Goal: Task Accomplishment & Management: Manage account settings

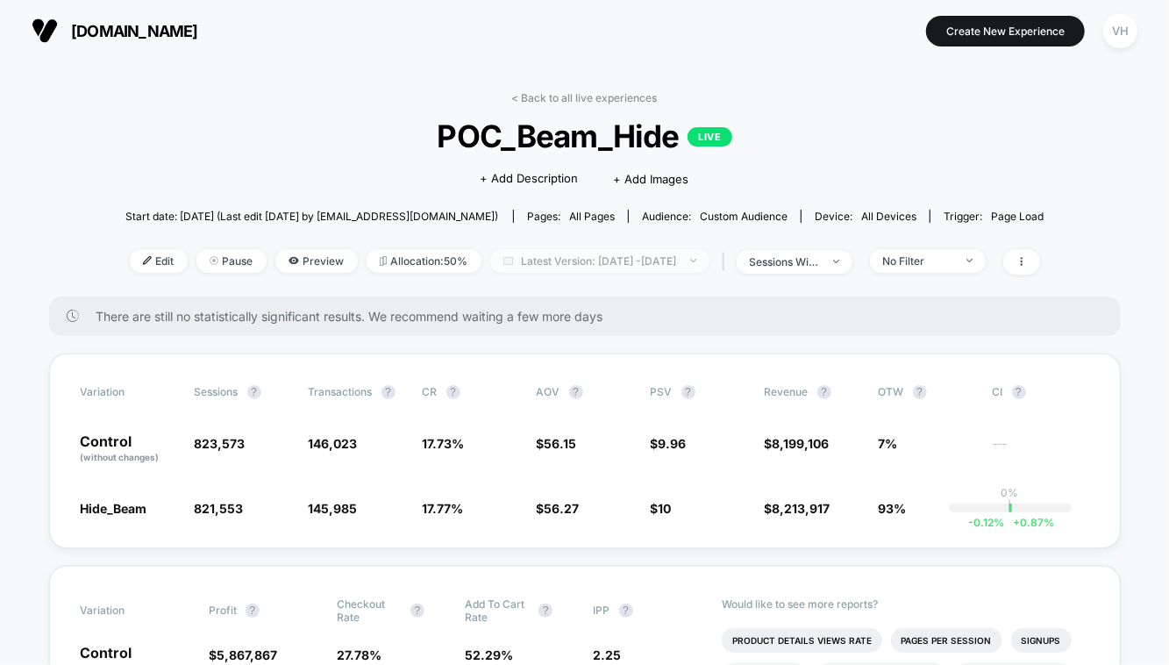
click at [672, 255] on span "Latest Version: [DATE] - [DATE]" at bounding box center [599, 261] width 219 height 24
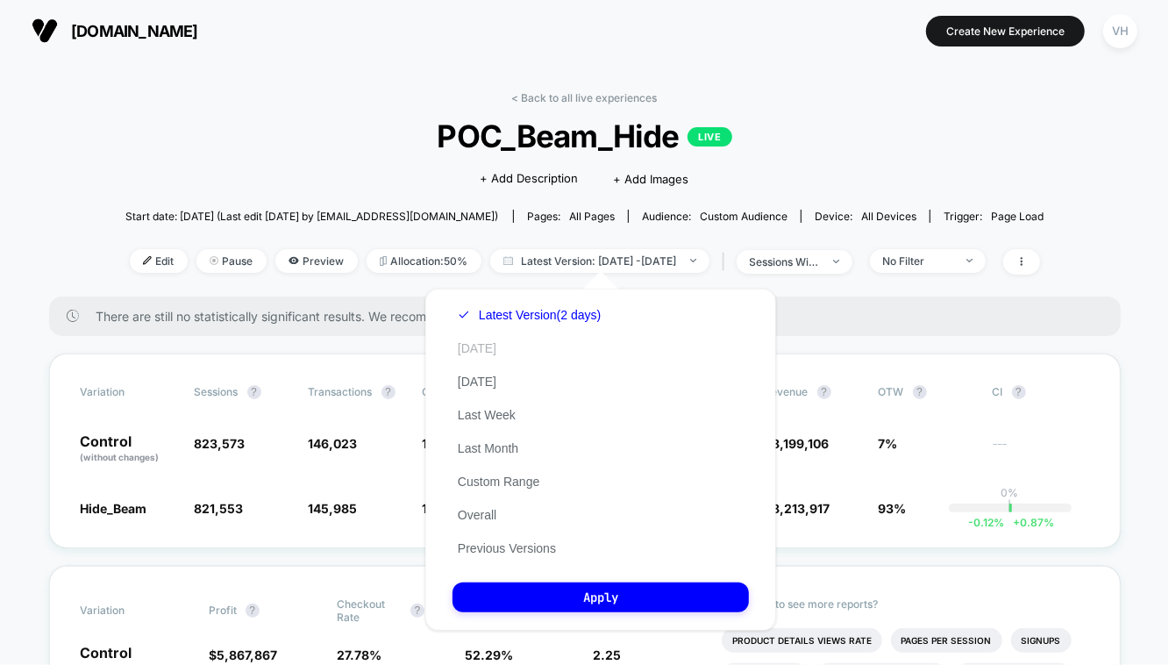
click at [477, 348] on button "[DATE]" at bounding box center [477, 348] width 49 height 16
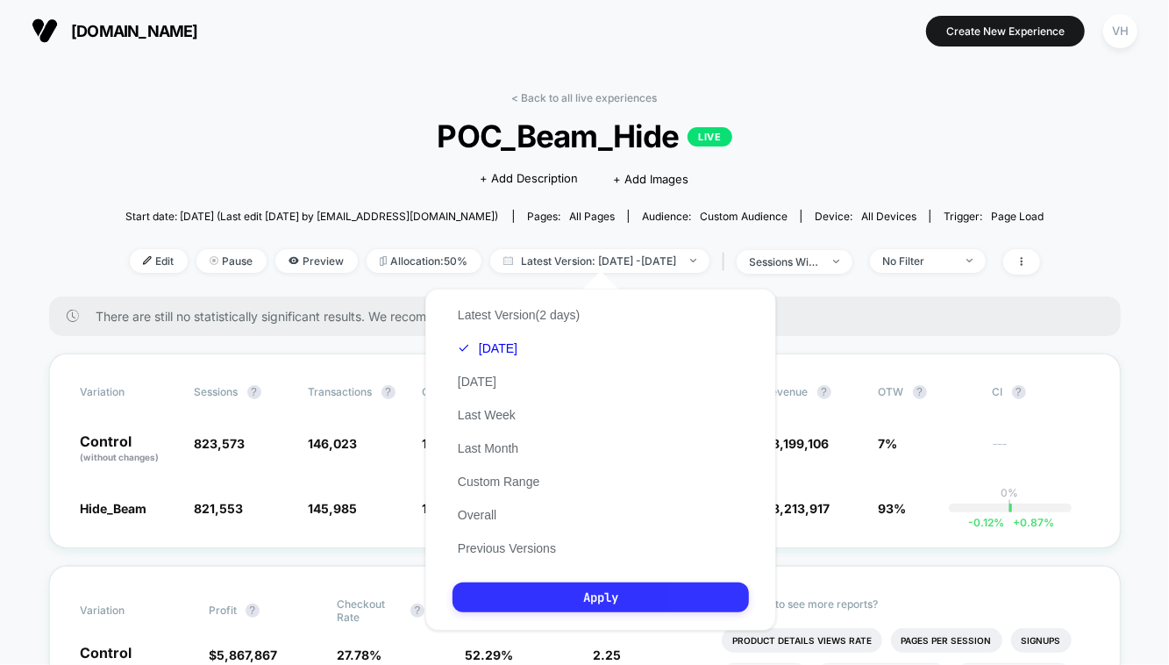
click at [517, 603] on button "Apply" at bounding box center [601, 597] width 296 height 30
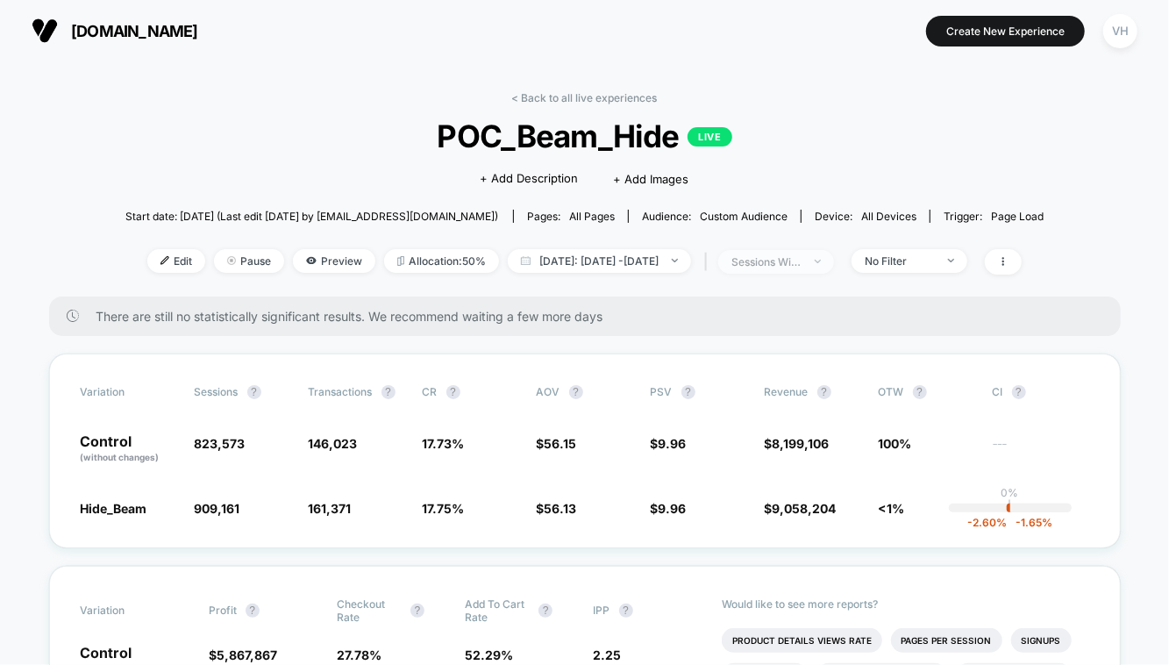
click at [802, 258] on div "sessions with impression" at bounding box center [767, 261] width 70 height 13
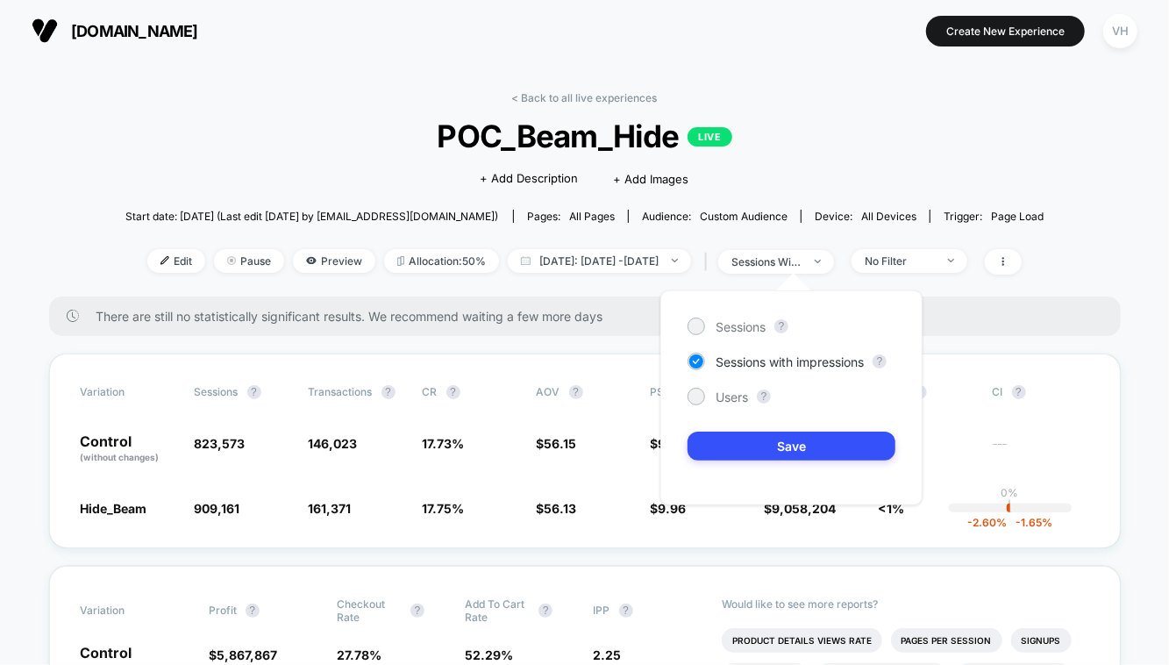
click at [725, 411] on div "Sessions ? Sessions with impressions ? Users ? Save" at bounding box center [792, 397] width 262 height 215
click at [718, 397] on span "Users" at bounding box center [732, 396] width 32 height 15
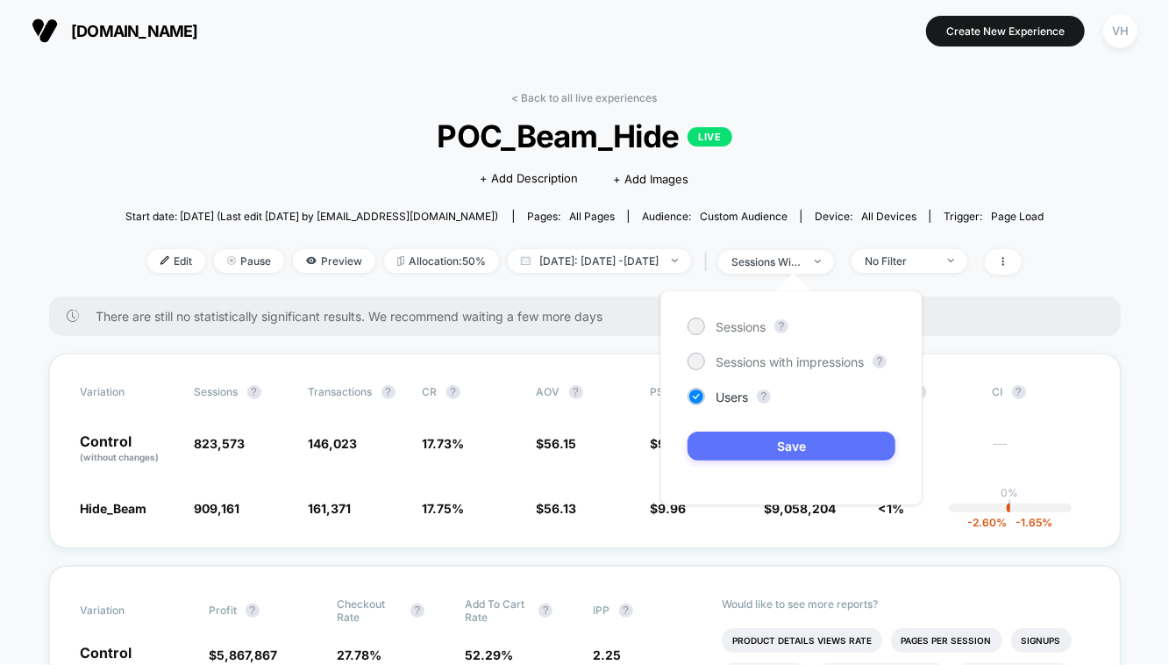
click at [764, 446] on button "Save" at bounding box center [792, 446] width 208 height 29
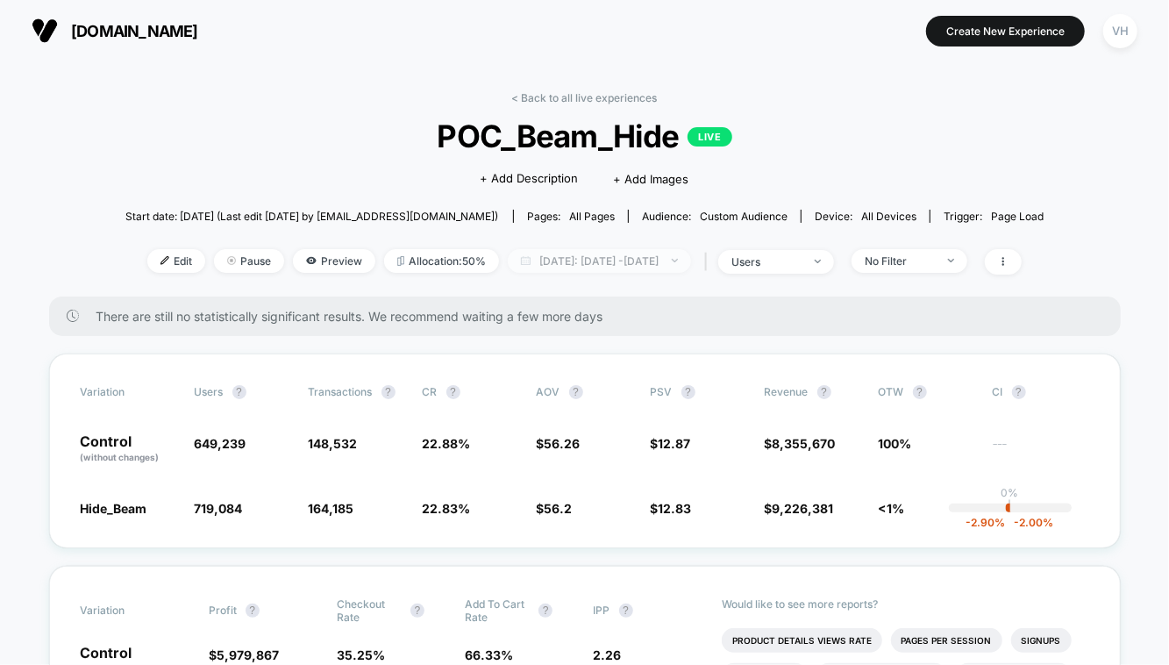
click at [680, 254] on span "[DATE]: [DATE] - [DATE]" at bounding box center [599, 261] width 183 height 24
select select "*"
select select "****"
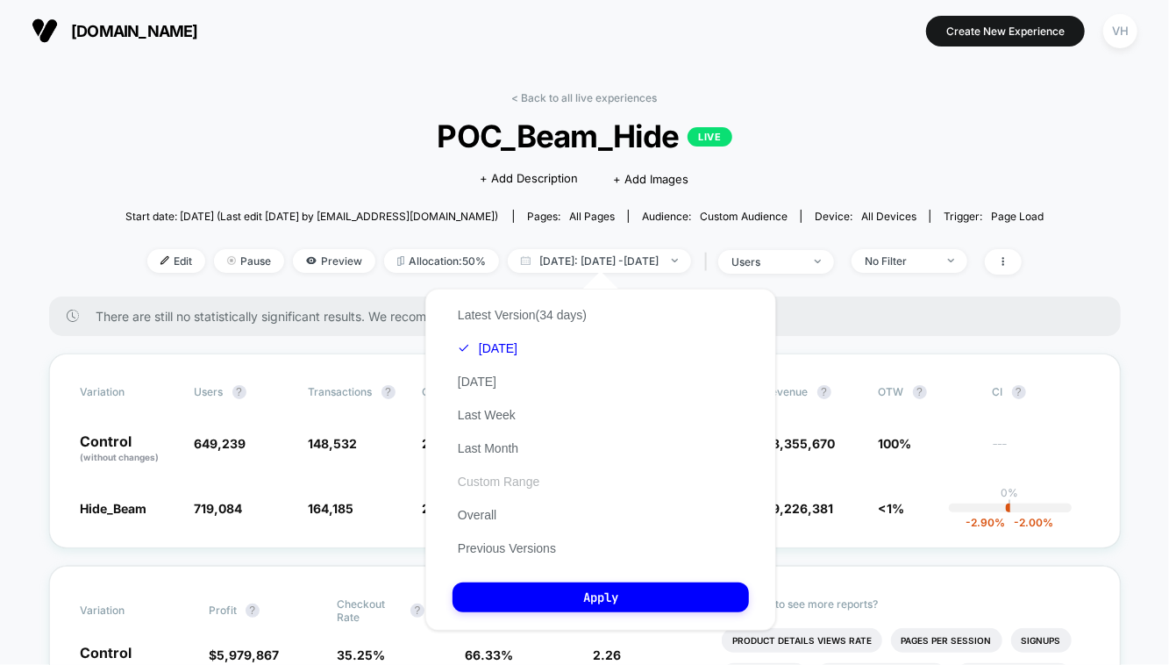
click at [484, 478] on button "Custom Range" at bounding box center [499, 482] width 92 height 16
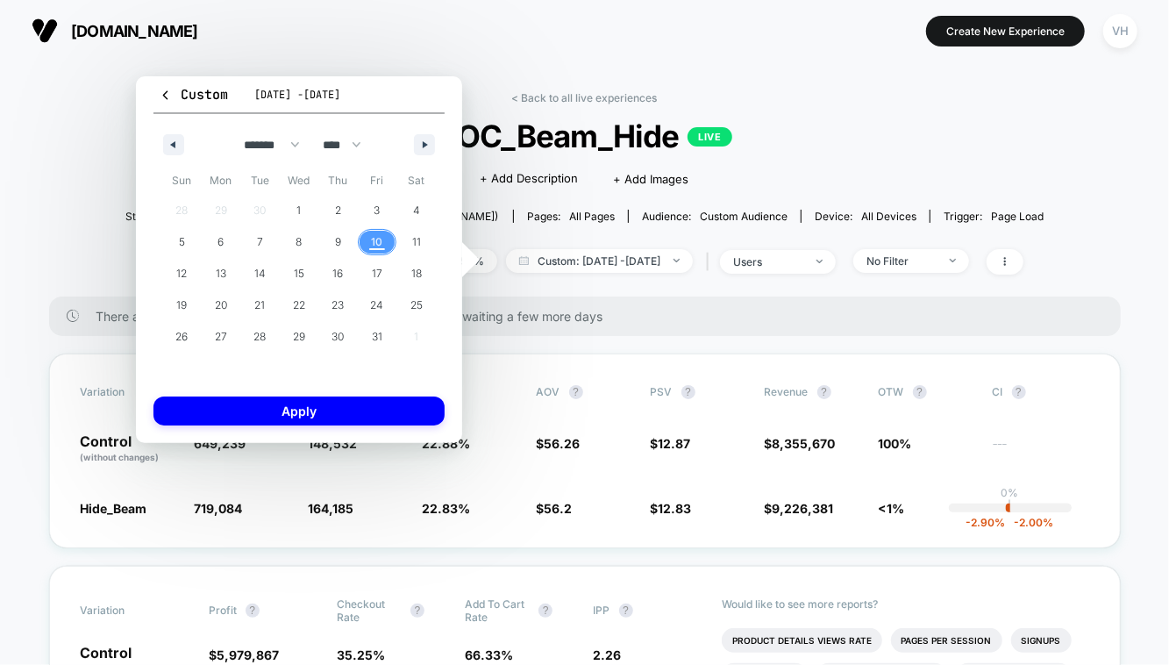
click at [370, 243] on span "10" at bounding box center [377, 242] width 39 height 23
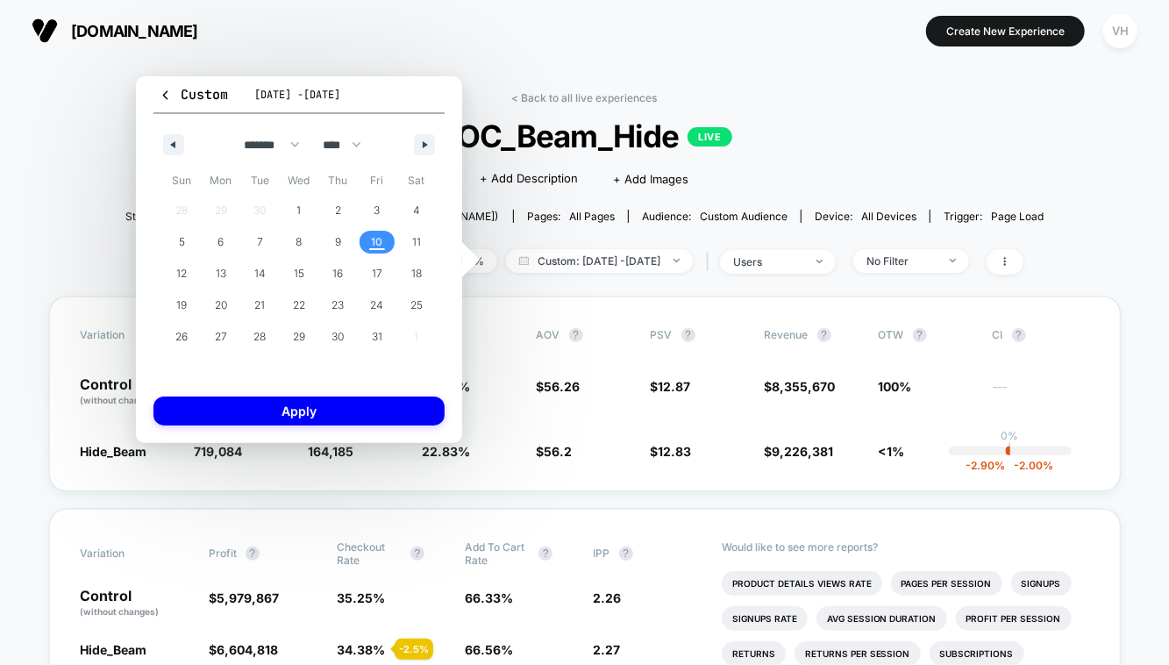
click at [370, 243] on span "10" at bounding box center [377, 242] width 39 height 23
click at [273, 425] on div "Custom [DATE] - [DATE] ******* ******** ***** ***** *** **** **** ****** ******…" at bounding box center [299, 259] width 326 height 367
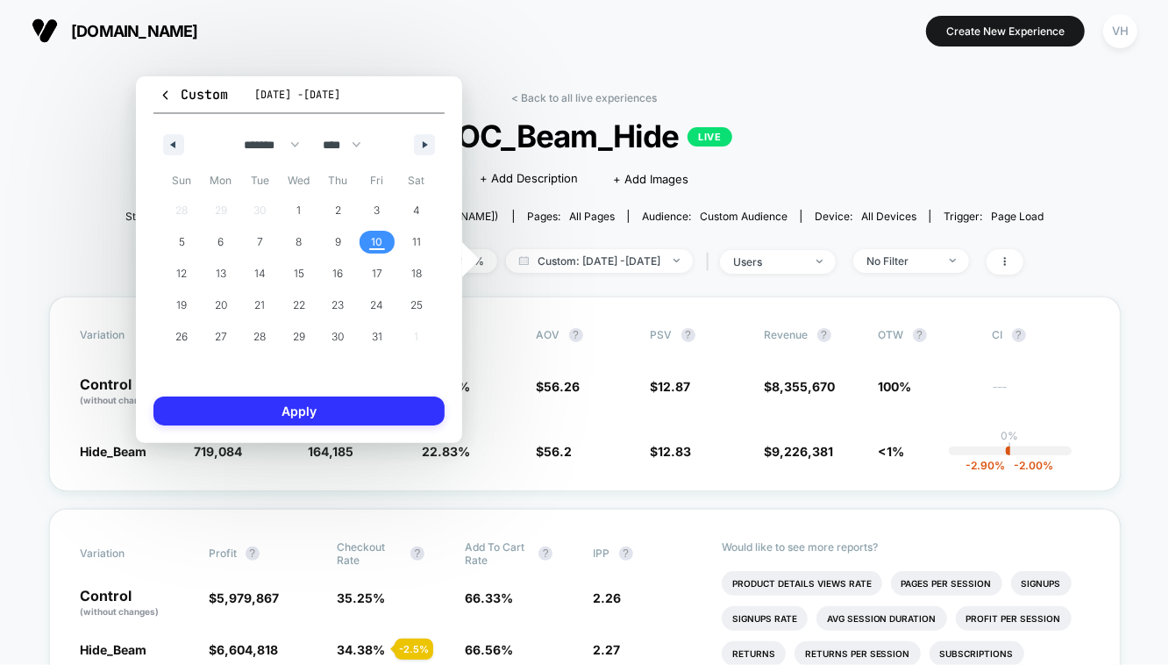
click at [275, 412] on button "Apply" at bounding box center [299, 410] width 291 height 29
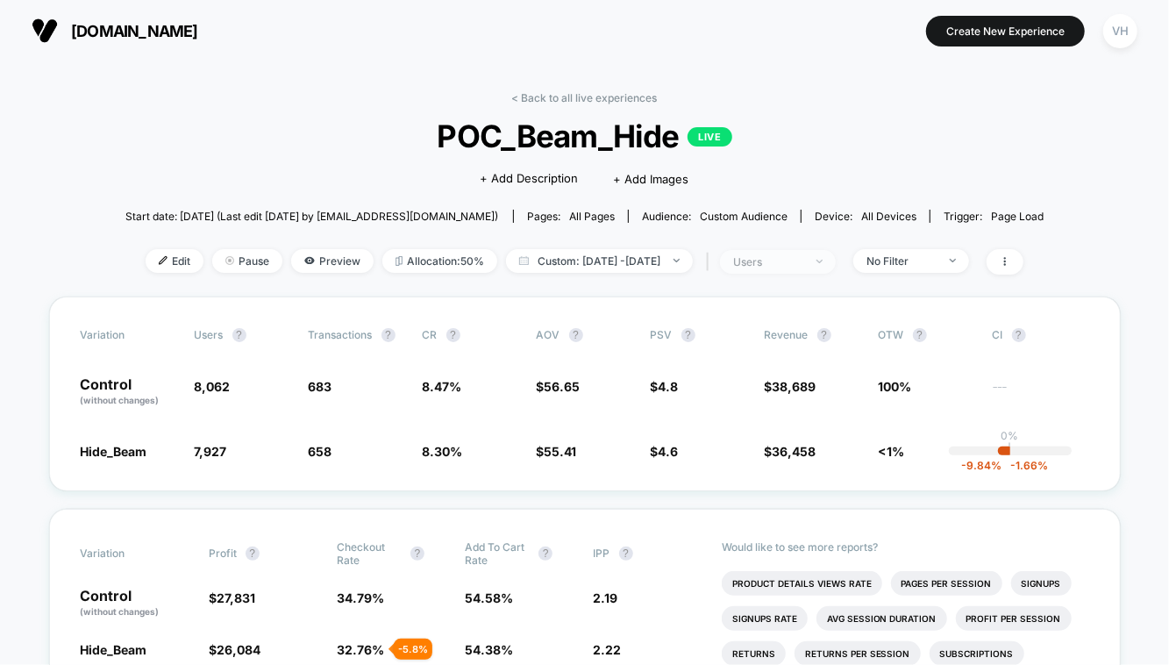
click at [803, 256] on div "users" at bounding box center [768, 261] width 70 height 13
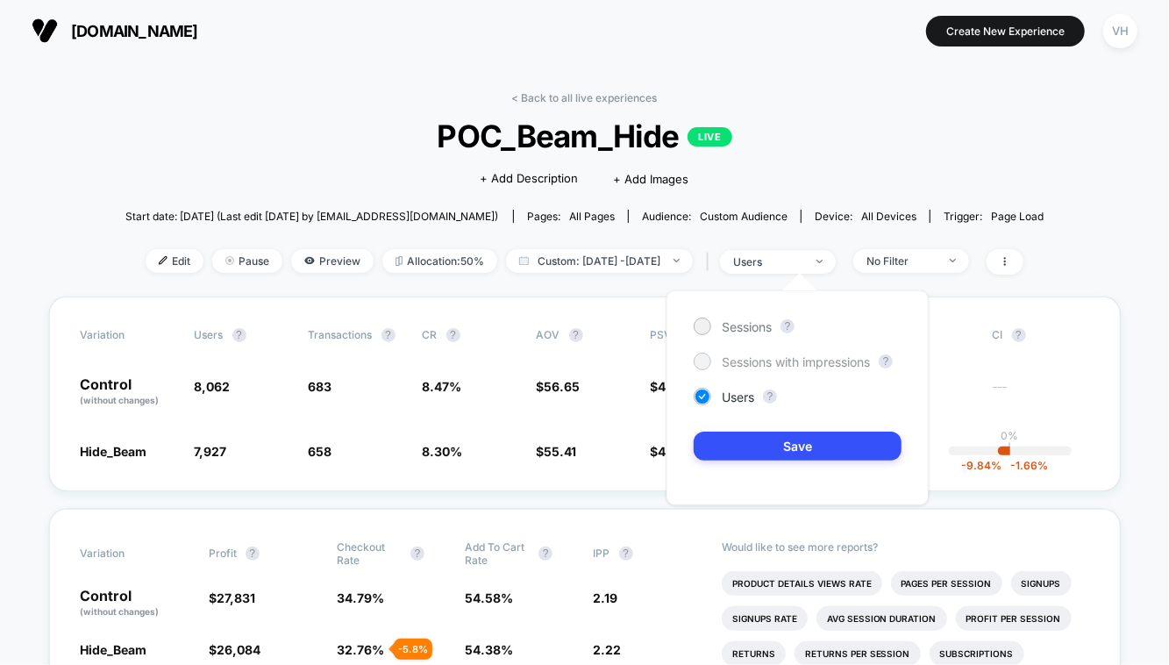
click at [729, 361] on span "Sessions with impressions" at bounding box center [796, 361] width 148 height 15
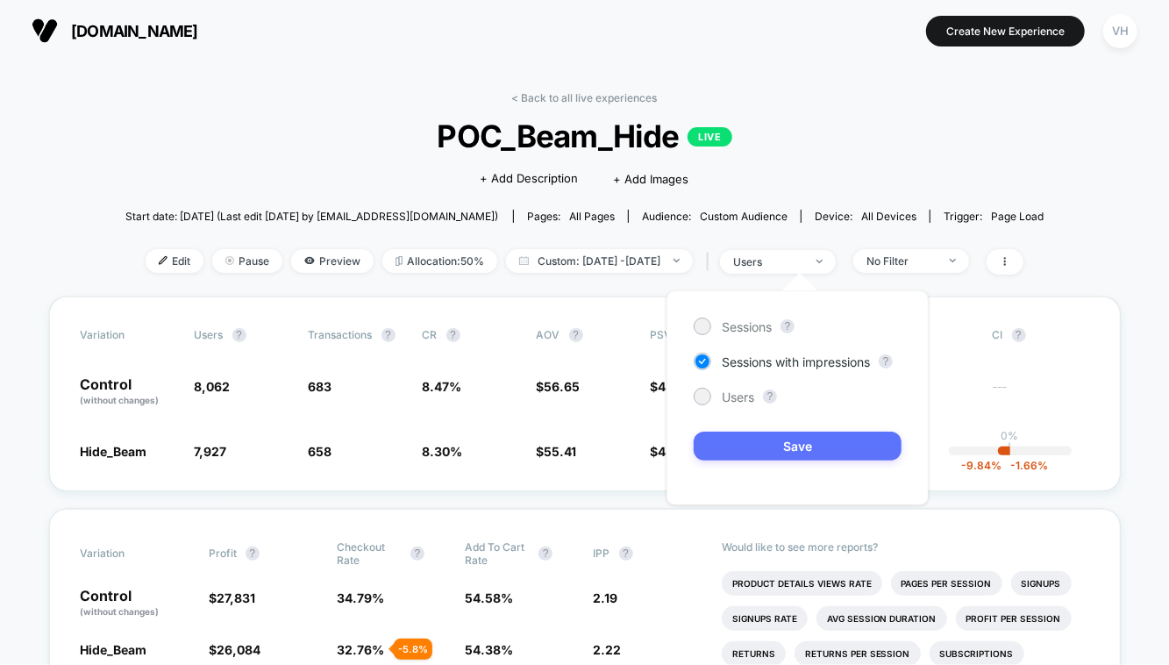
click at [719, 449] on button "Save" at bounding box center [798, 446] width 208 height 29
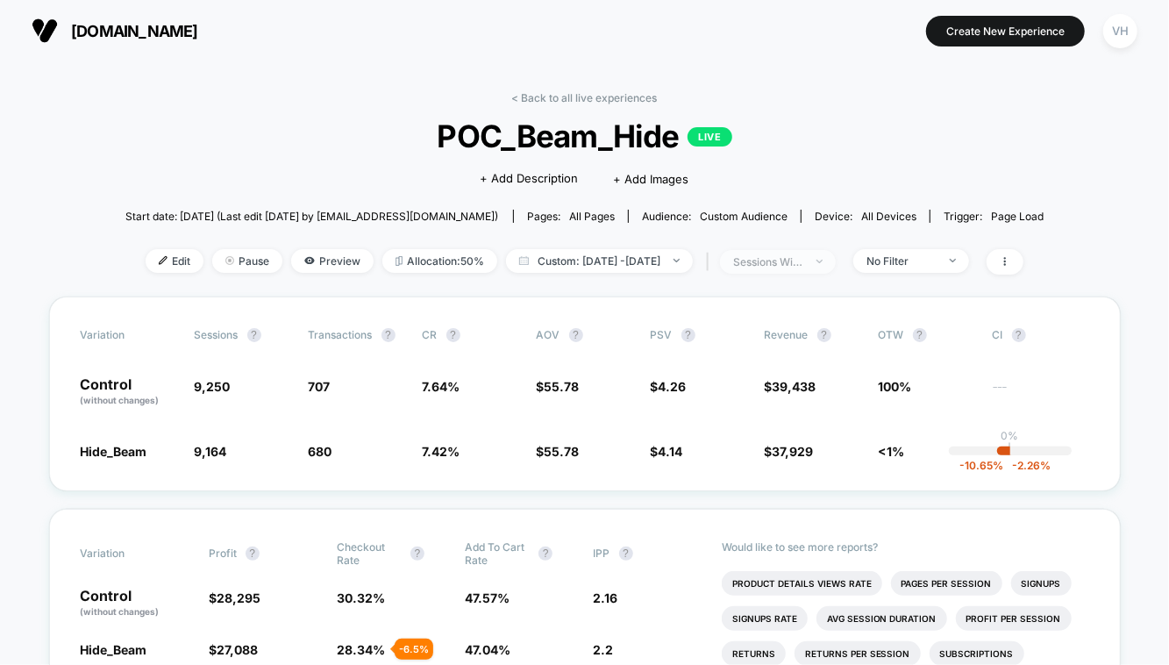
click at [803, 255] on div "sessions with impression" at bounding box center [768, 261] width 70 height 13
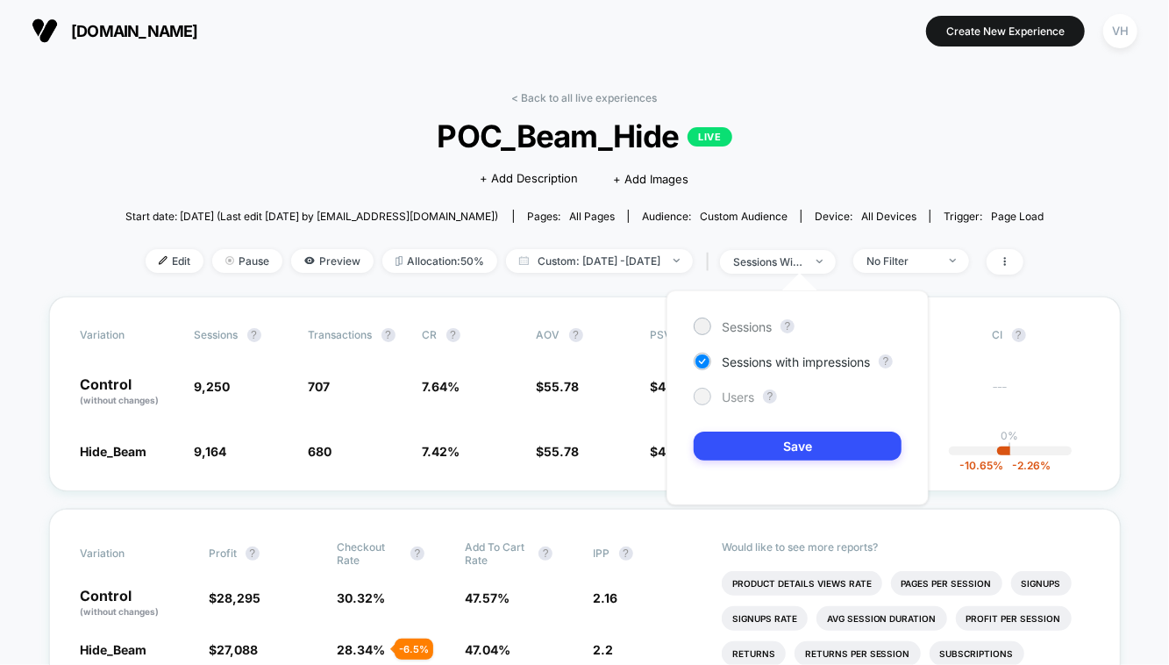
click at [753, 390] on span "Users" at bounding box center [738, 396] width 32 height 15
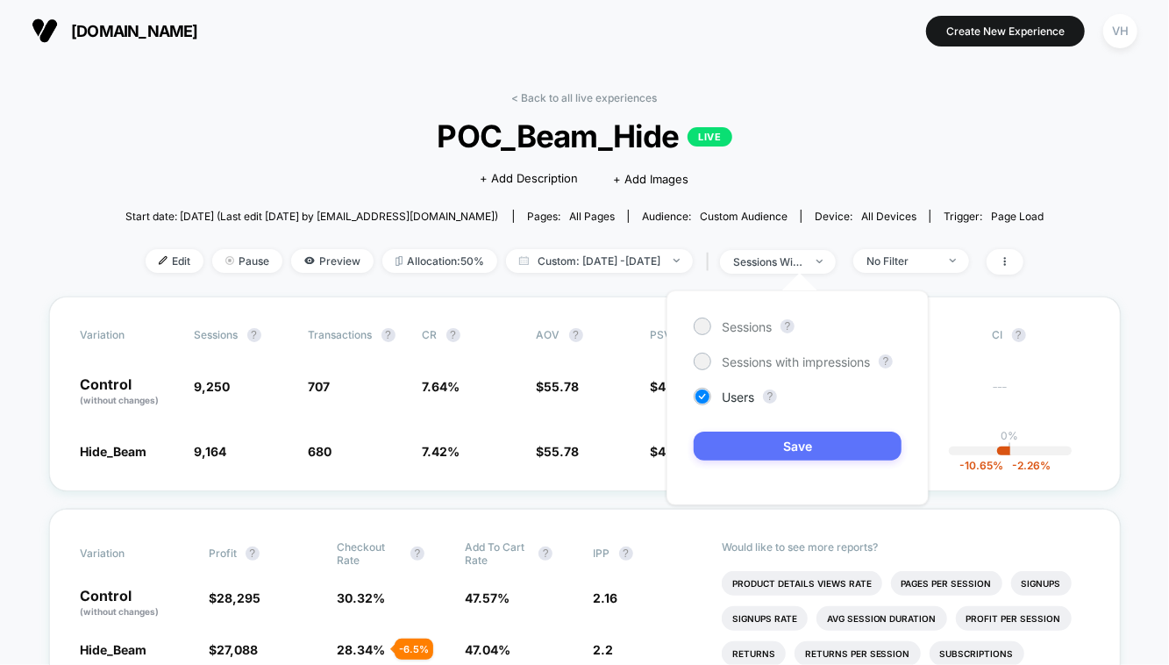
click at [752, 450] on button "Save" at bounding box center [798, 446] width 208 height 29
